Goal: Check status

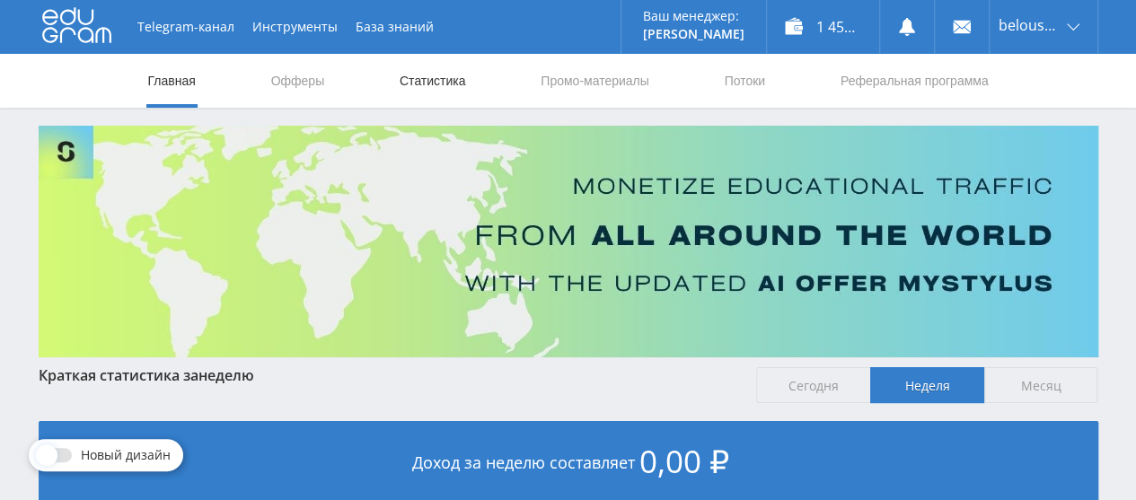
click at [436, 86] on link "Статистика" at bounding box center [433, 81] width 70 height 54
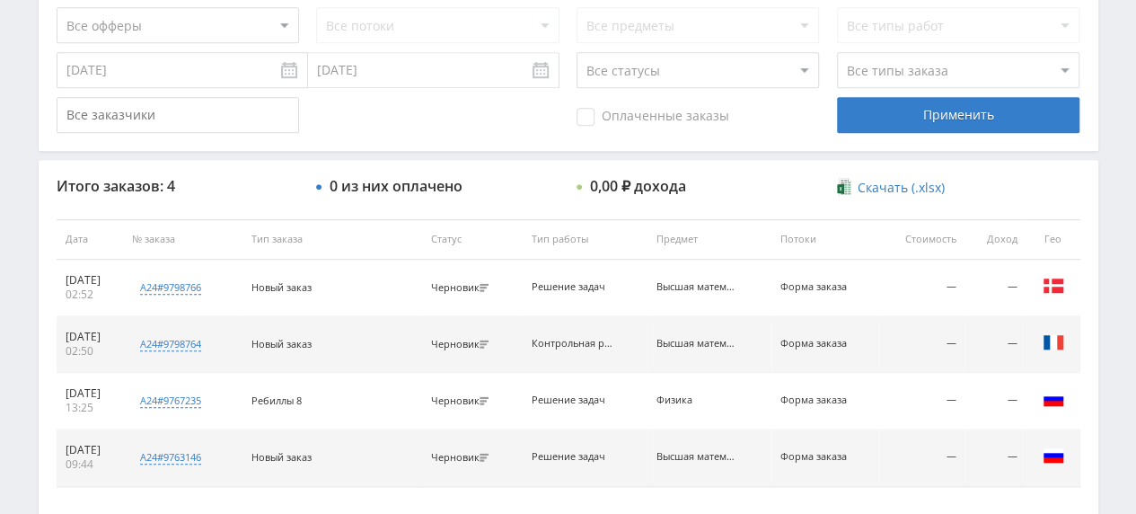
scroll to position [584, 0]
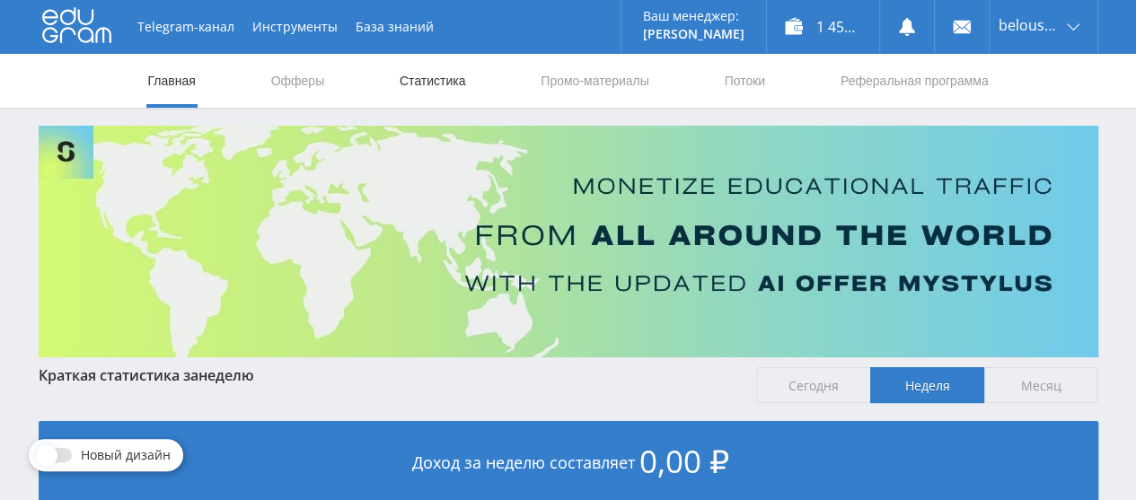
click at [444, 88] on link "Статистика" at bounding box center [433, 81] width 70 height 54
